Goal: Check status: Check status

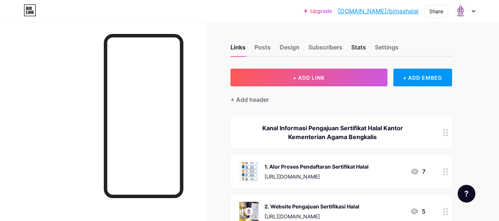
click at [359, 48] on div "Stats" at bounding box center [358, 49] width 15 height 13
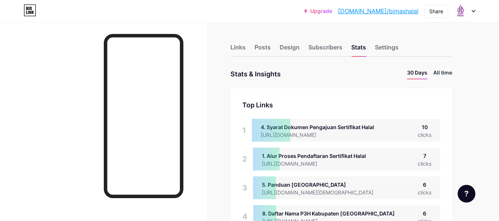
click at [441, 69] on li "All time" at bounding box center [442, 74] width 19 height 11
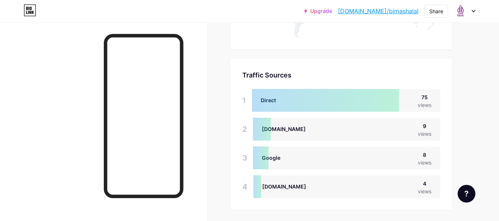
scroll to position [514, 0]
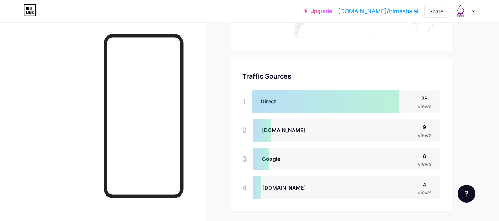
click at [430, 105] on div "views" at bounding box center [424, 106] width 14 height 8
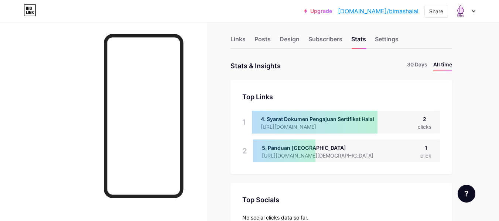
scroll to position [0, 0]
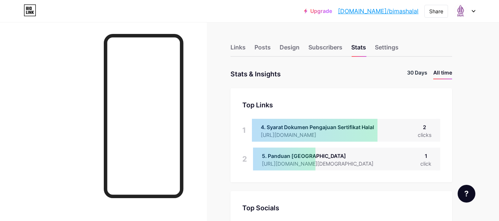
click at [418, 70] on li "30 Days" at bounding box center [417, 74] width 20 height 11
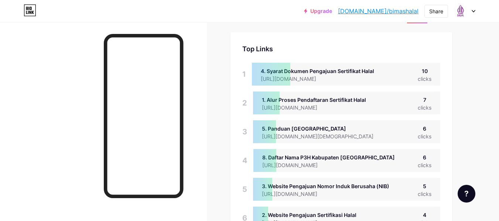
scroll to position [52, 0]
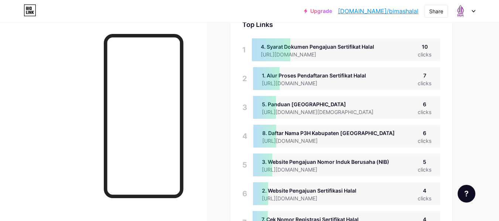
scroll to position [77, 0]
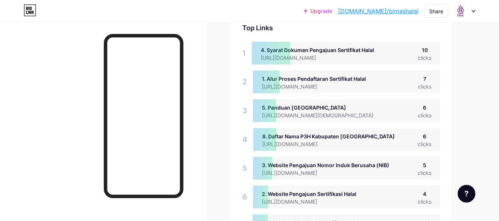
click at [419, 58] on div "clicks" at bounding box center [424, 58] width 14 height 8
click at [420, 50] on div "10" at bounding box center [424, 50] width 14 height 8
click at [424, 50] on div "10" at bounding box center [424, 50] width 14 height 8
click at [424, 78] on div "7" at bounding box center [424, 79] width 14 height 8
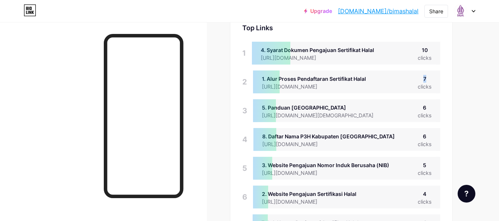
click at [424, 78] on div "7" at bounding box center [424, 79] width 14 height 8
click at [418, 86] on div "clicks" at bounding box center [424, 87] width 14 height 8
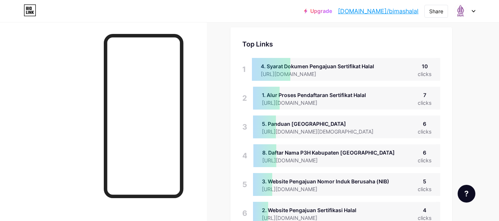
scroll to position [63, 0]
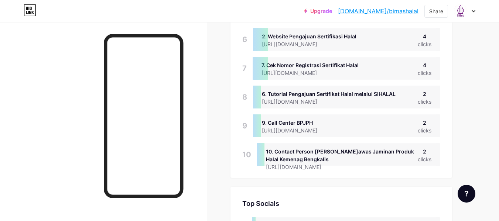
scroll to position [237, 0]
